Goal: Transaction & Acquisition: Obtain resource

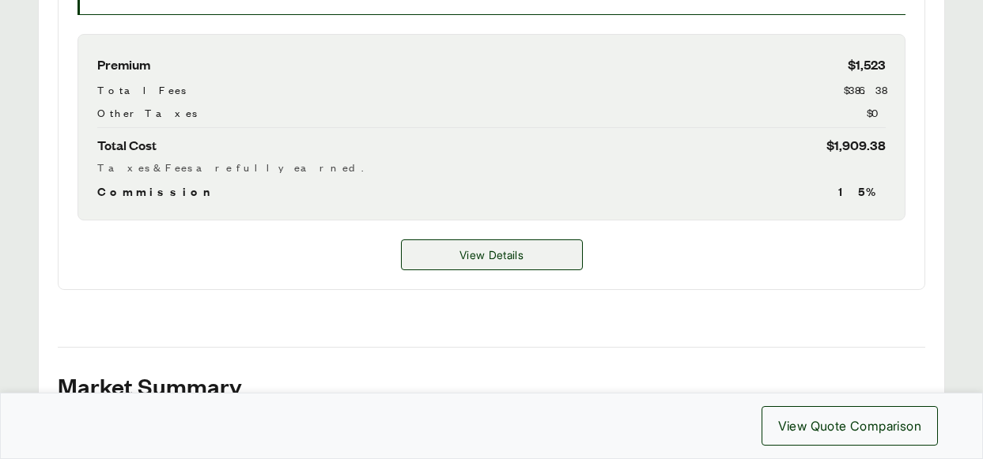
scroll to position [708, 0]
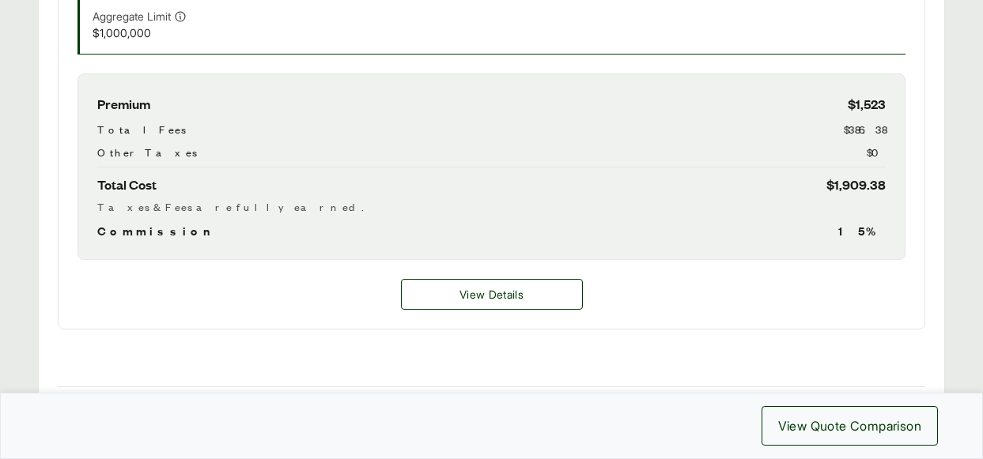
click at [509, 314] on div "View Details" at bounding box center [492, 294] width 866 height 69
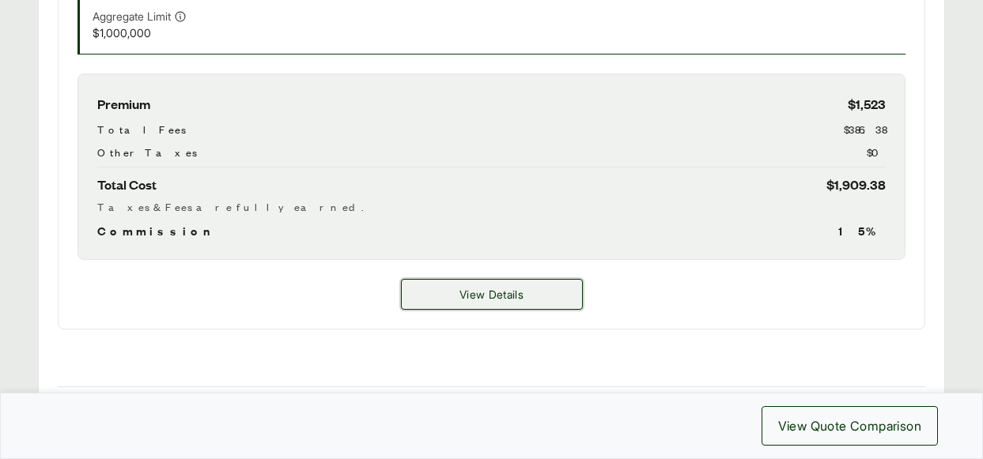
click at [516, 305] on button "View Details" at bounding box center [492, 294] width 182 height 31
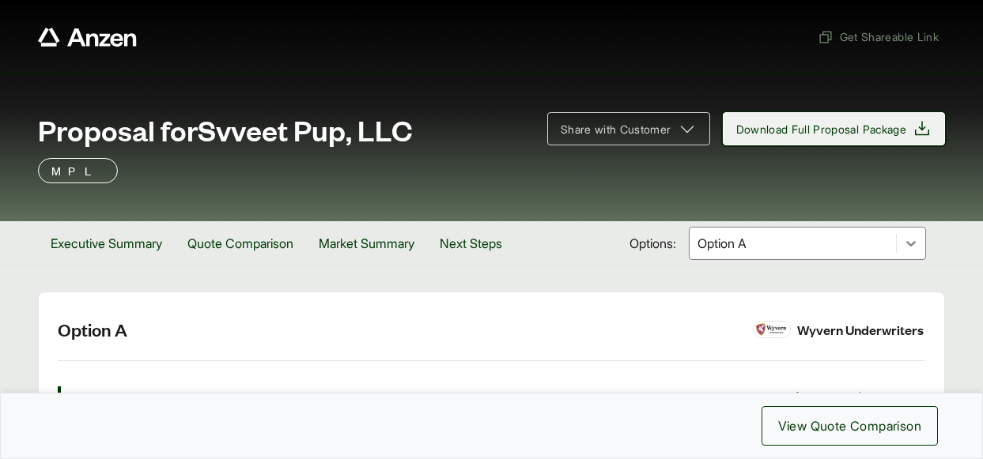
click at [799, 133] on span "Download Full Proposal Package" at bounding box center [821, 129] width 171 height 17
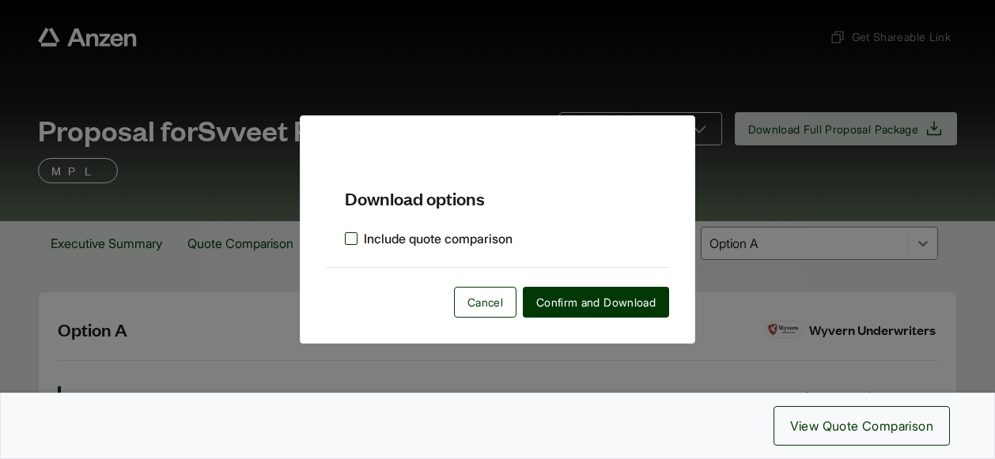
click at [458, 240] on label "Include quote comparison" at bounding box center [429, 238] width 168 height 19
click at [595, 310] on span "Confirm and Download" at bounding box center [595, 302] width 119 height 17
